Goal: Transaction & Acquisition: Book appointment/travel/reservation

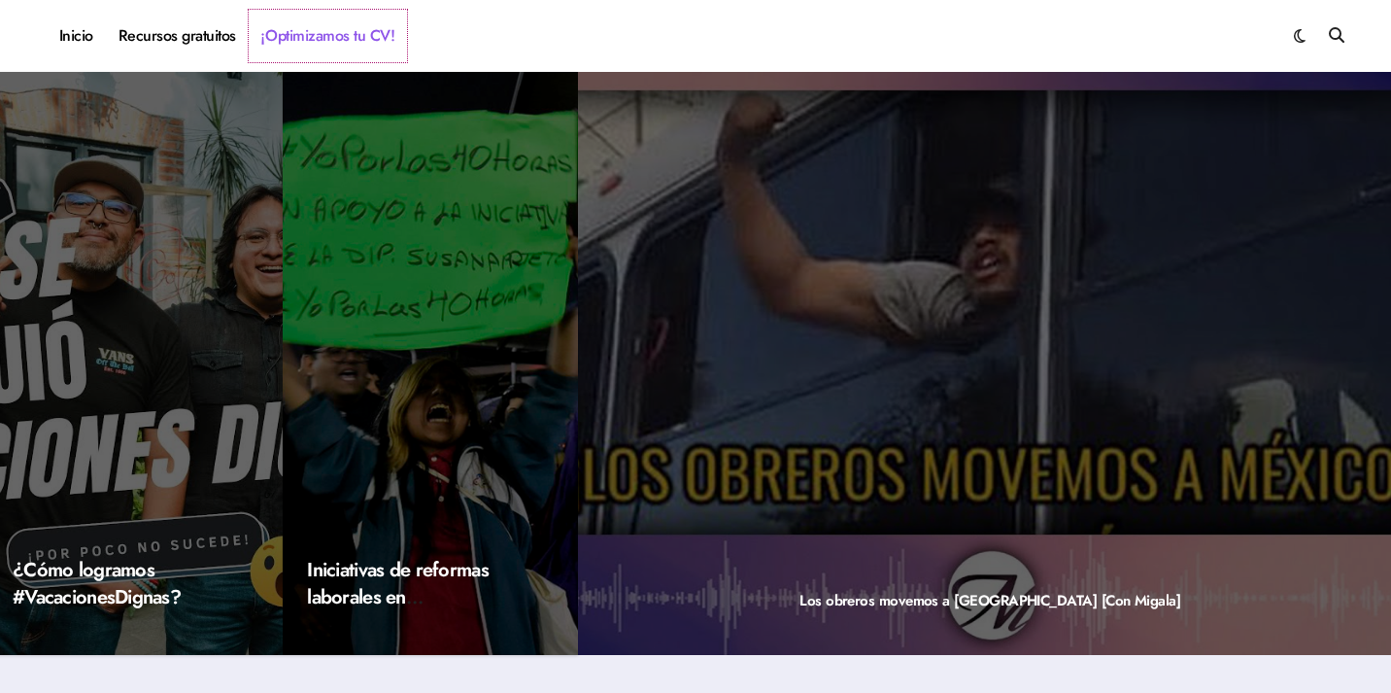
click at [309, 43] on link "¡Optimizamos tu CV!" at bounding box center [328, 36] width 158 height 52
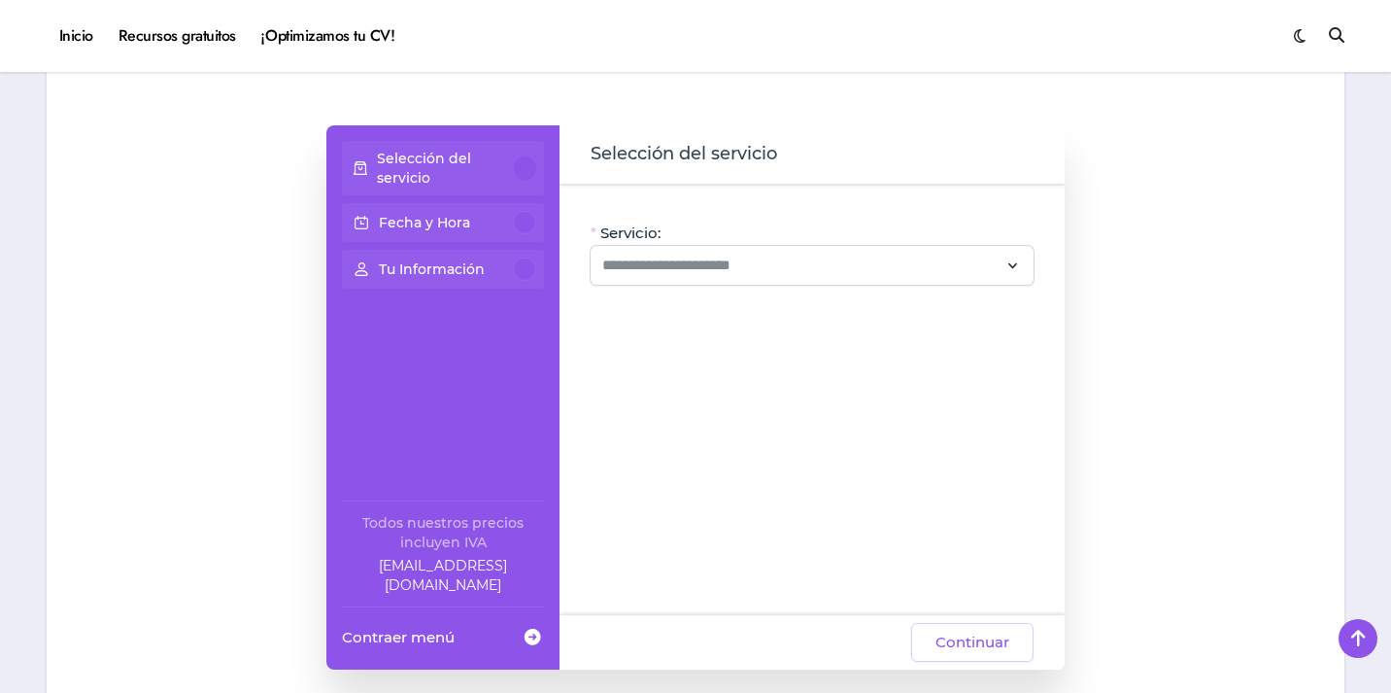
scroll to position [164, 0]
click at [911, 257] on input "Servicio:" at bounding box center [800, 263] width 396 height 23
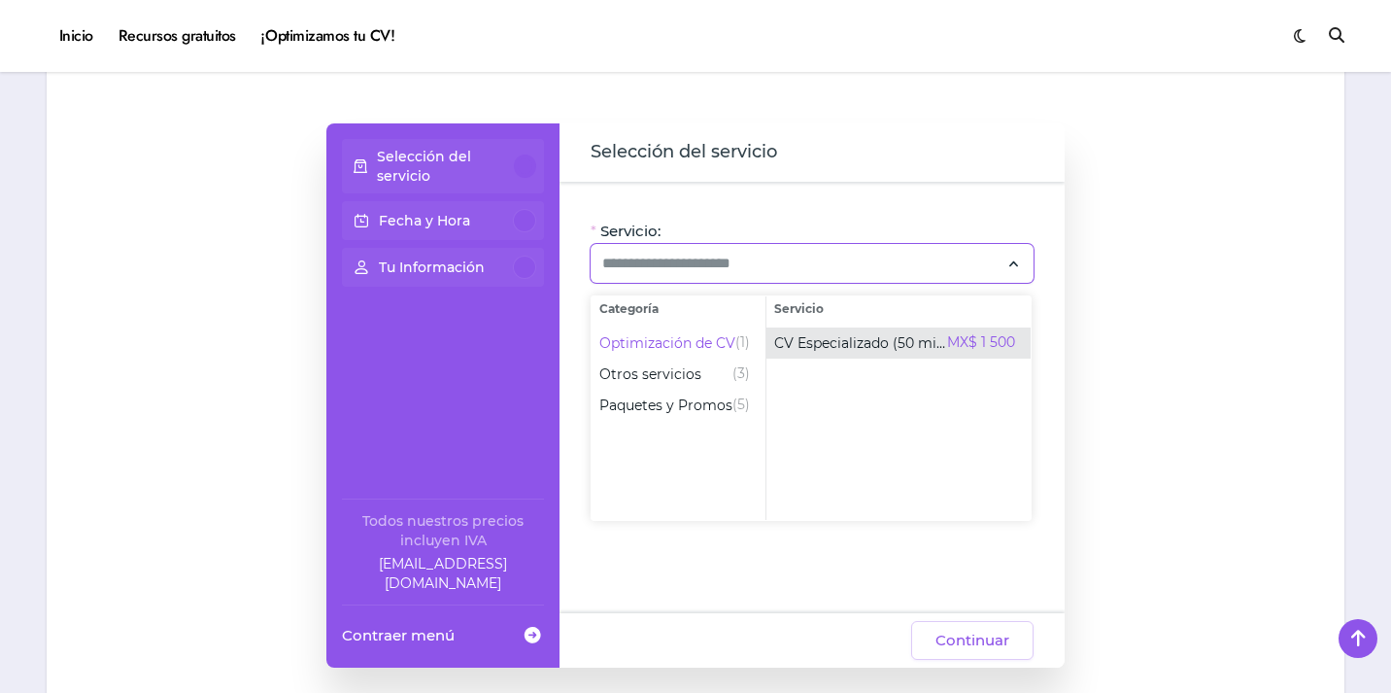
click at [785, 350] on span "CV Especializado (50 min)" at bounding box center [860, 342] width 173 height 19
type input "**********"
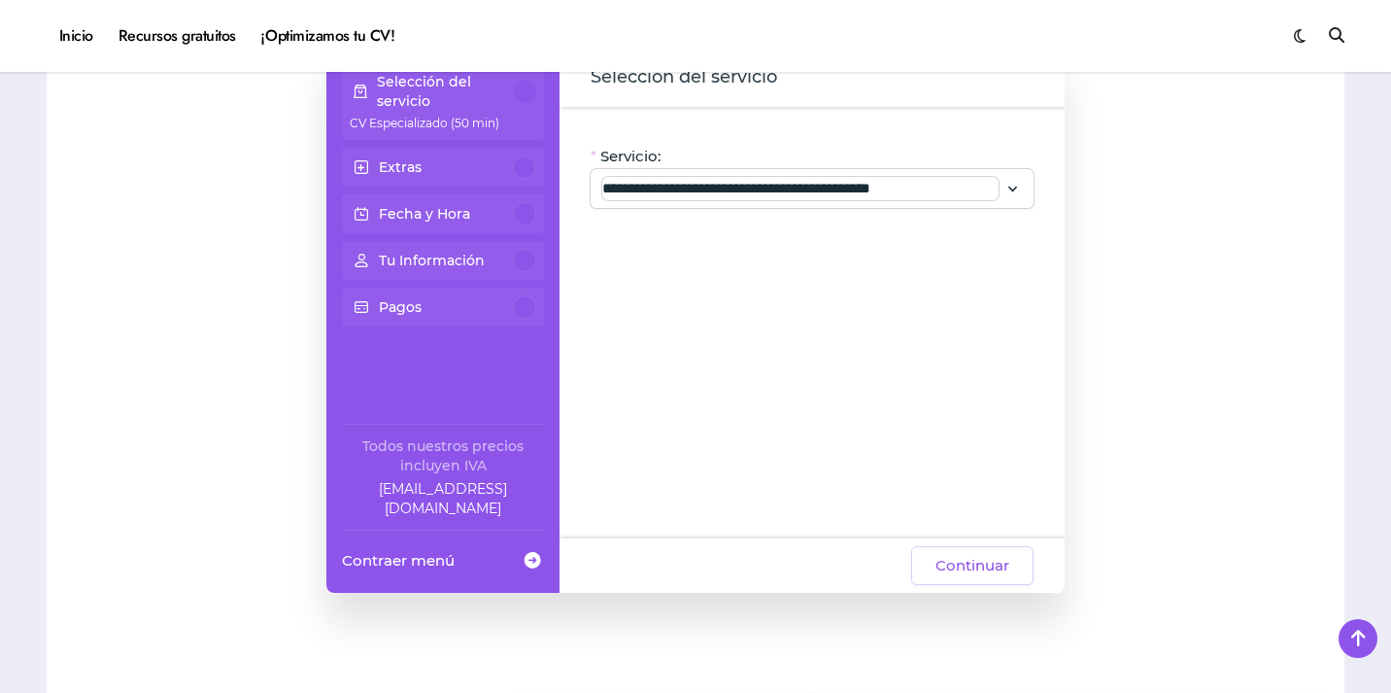
scroll to position [253, 0]
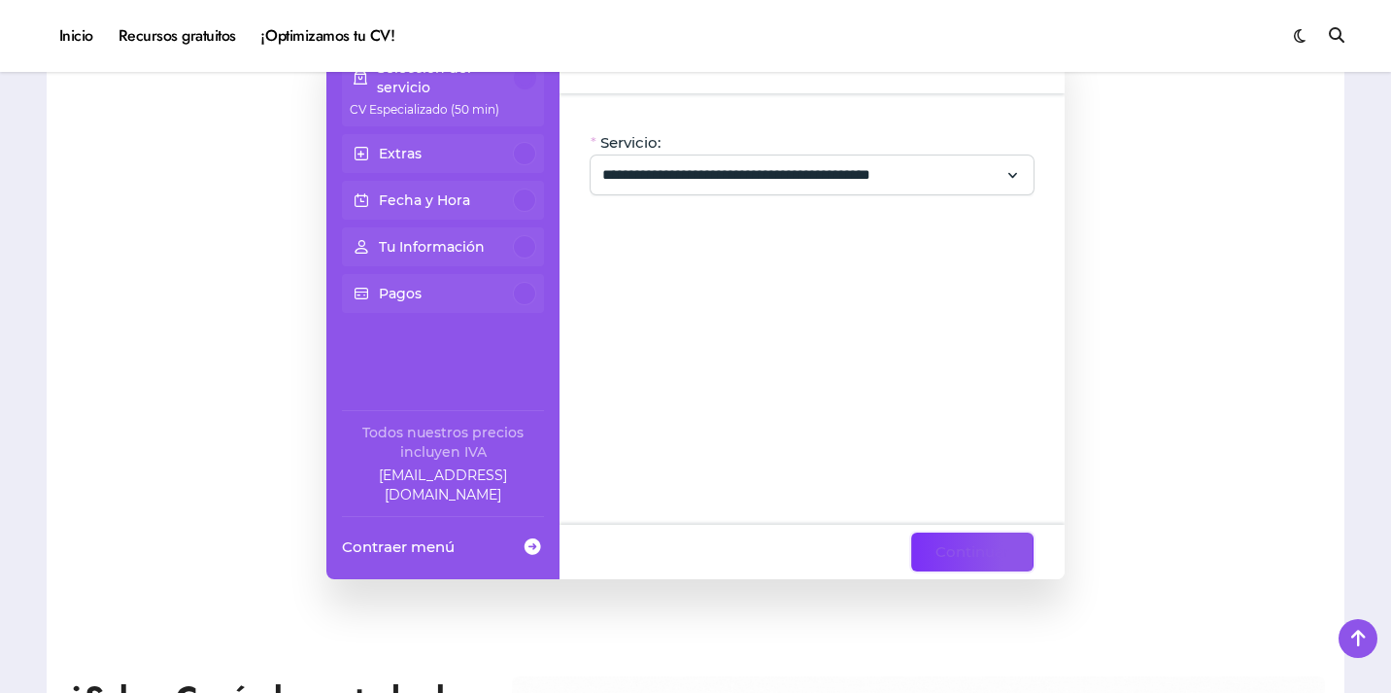
click at [960, 548] on span "Continuar" at bounding box center [973, 551] width 74 height 23
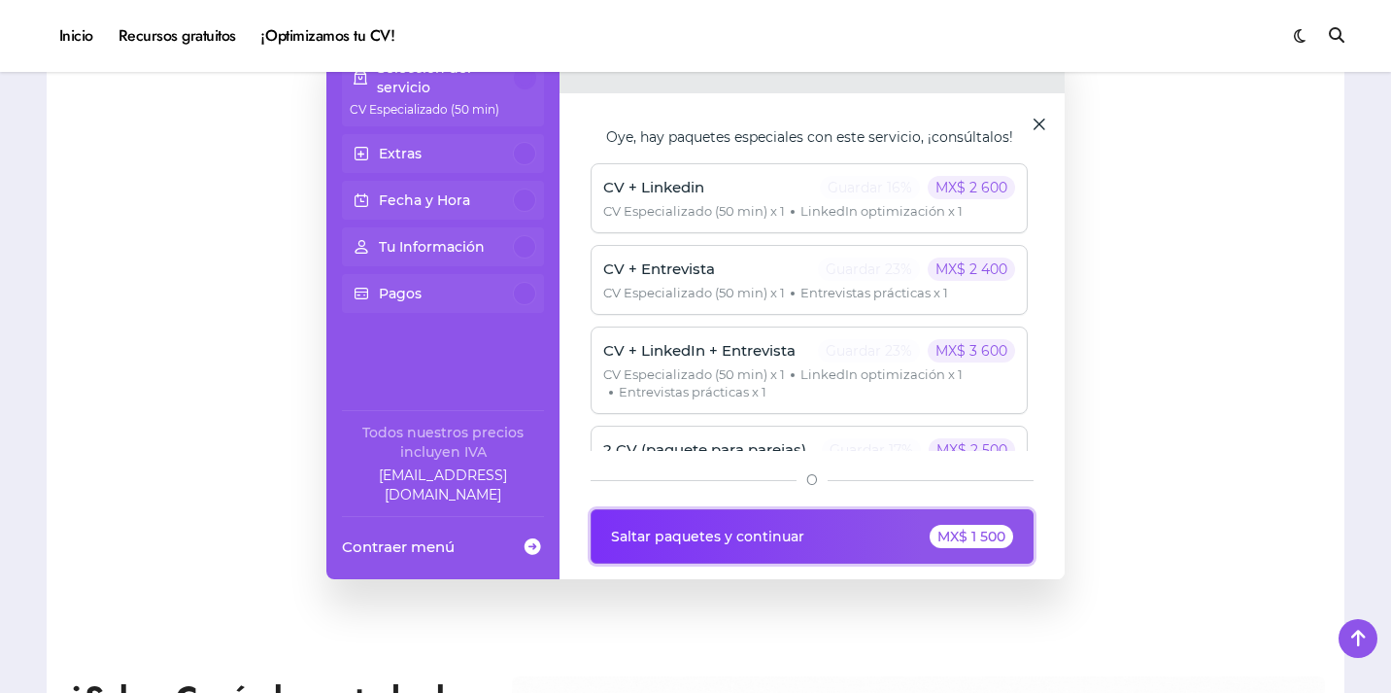
click at [960, 548] on button "Saltar paquetes y continuar MX$ 1 500" at bounding box center [812, 536] width 443 height 54
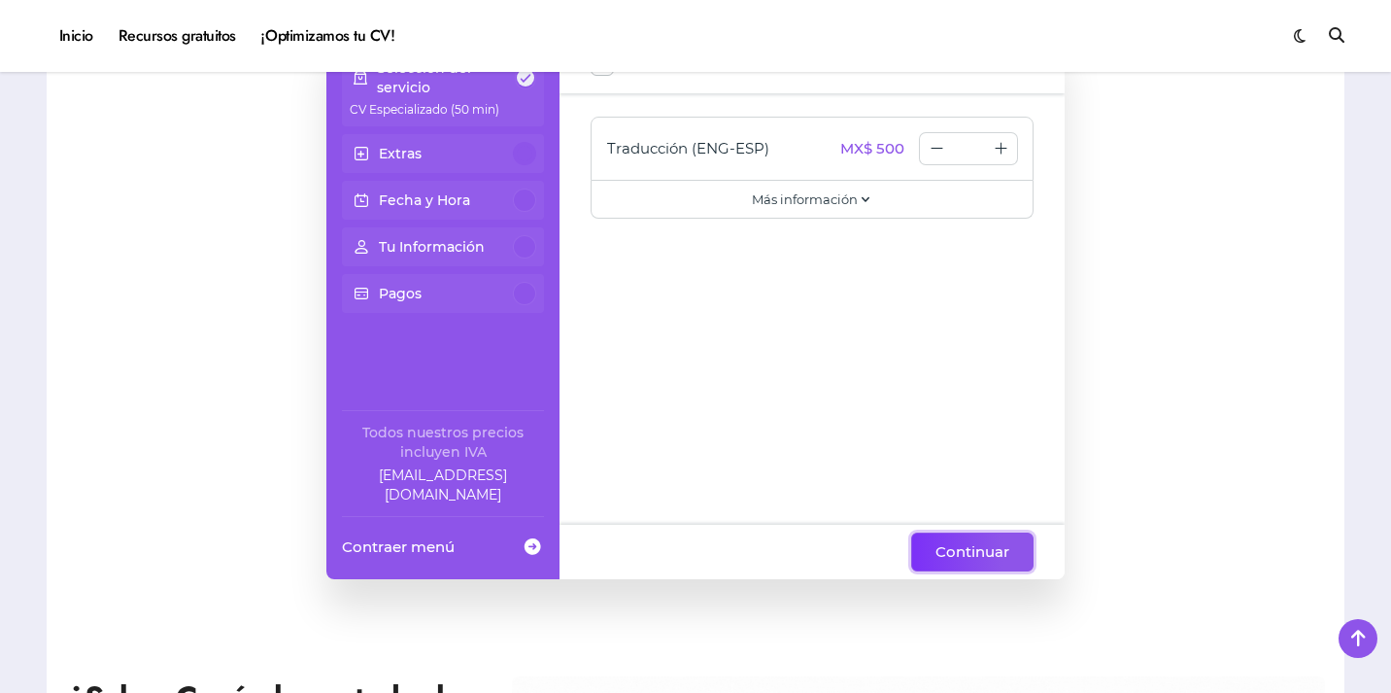
click at [960, 548] on span "Continuar" at bounding box center [973, 551] width 74 height 23
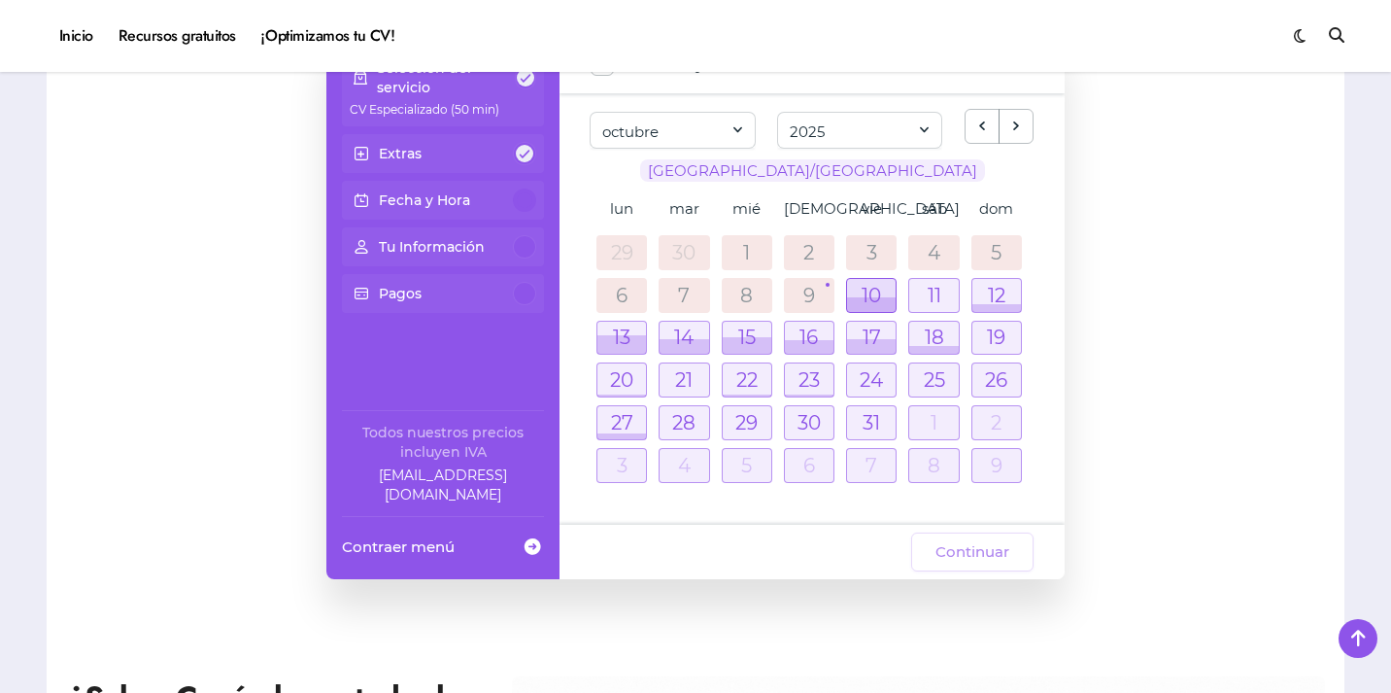
click at [882, 302] on div at bounding box center [871, 304] width 49 height 15
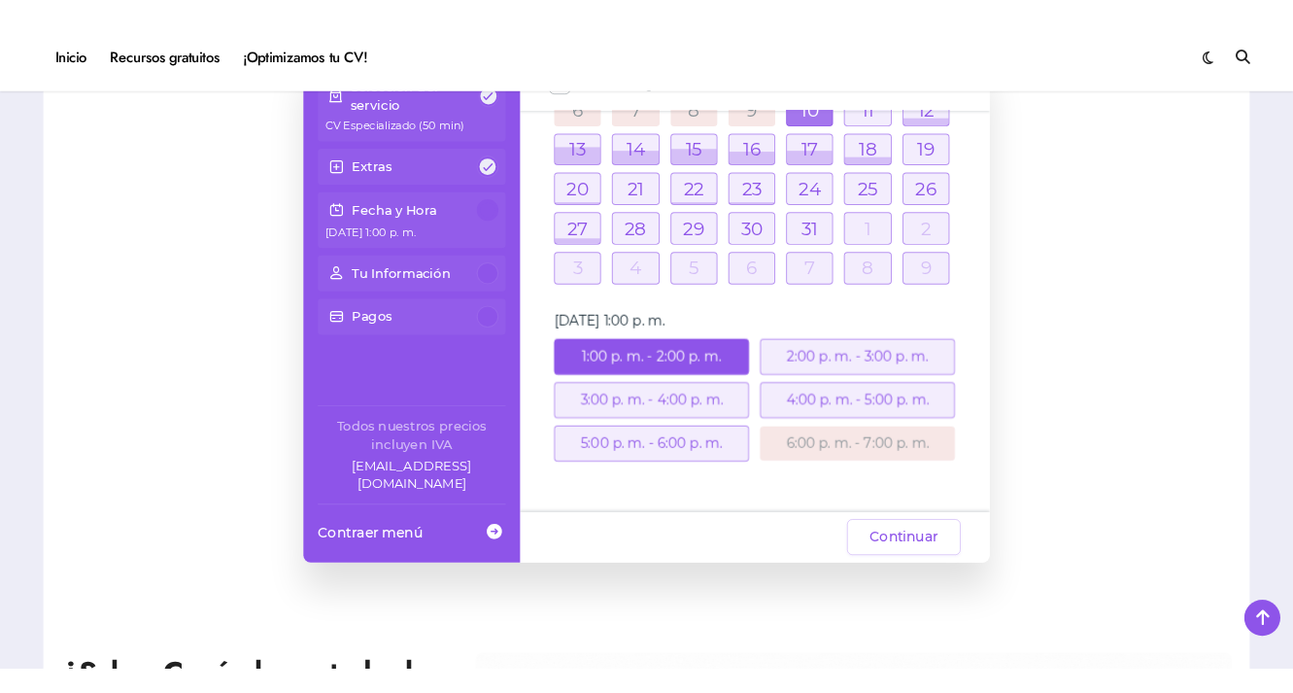
scroll to position [172, 0]
